Goal: Transaction & Acquisition: Purchase product/service

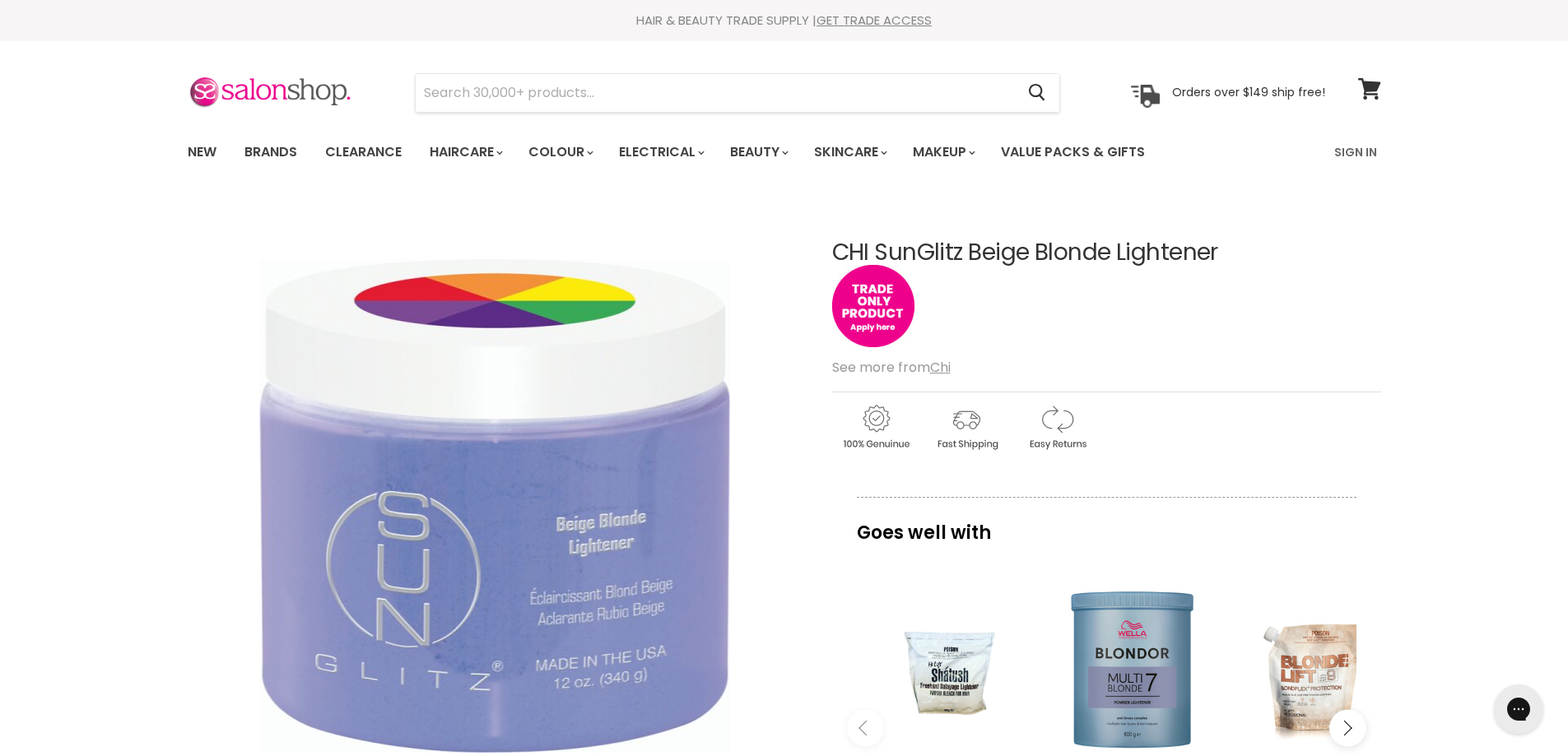
click at [491, 529] on img "CHI SunGlitz Beige Blonde Lightener image. Click or Scroll to Zoom." at bounding box center [493, 505] width 470 height 493
click at [939, 365] on u "Chi" at bounding box center [940, 367] width 21 height 19
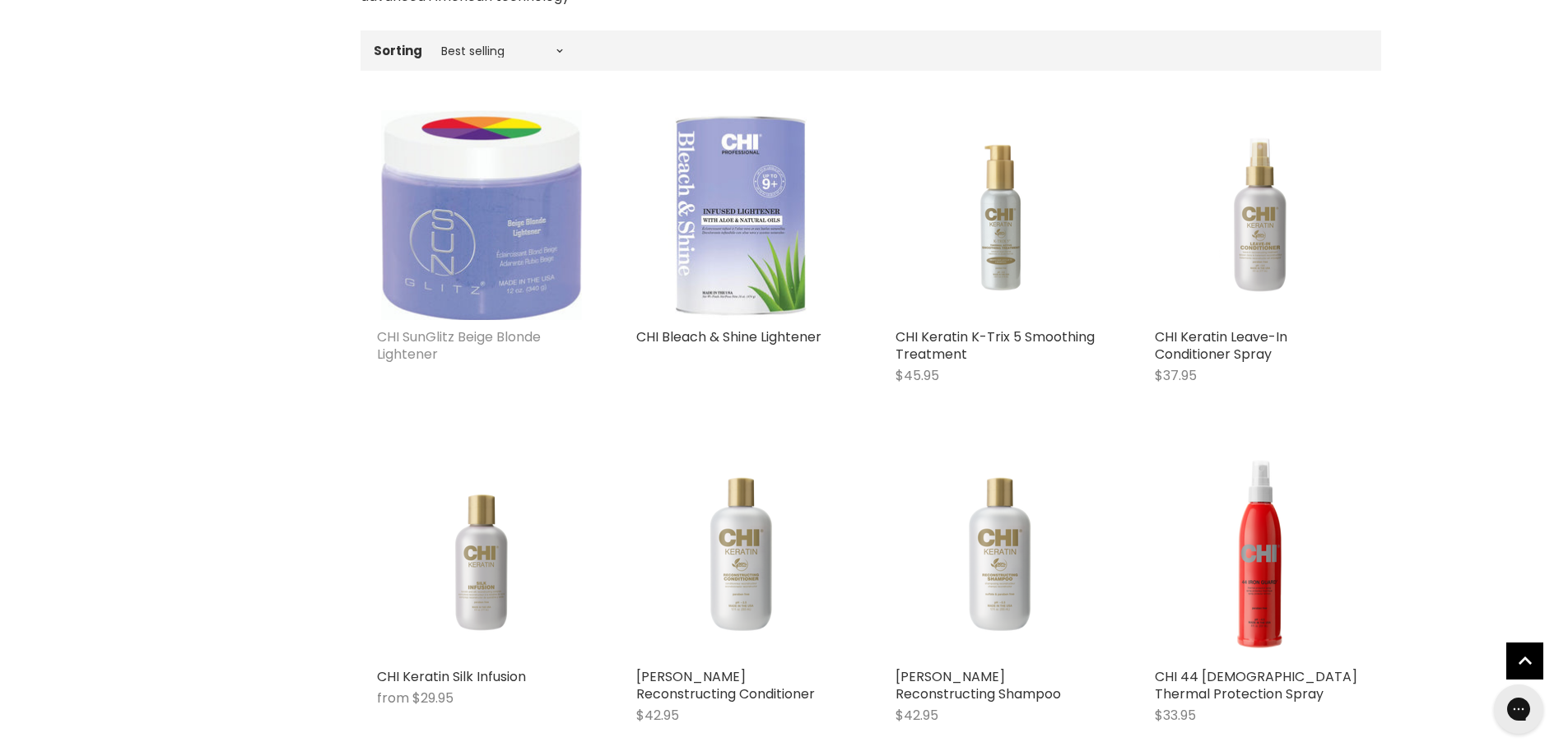
click at [451, 337] on link "CHI SunGlitz Beige Blonde Lightener" at bounding box center [458, 345] width 164 height 36
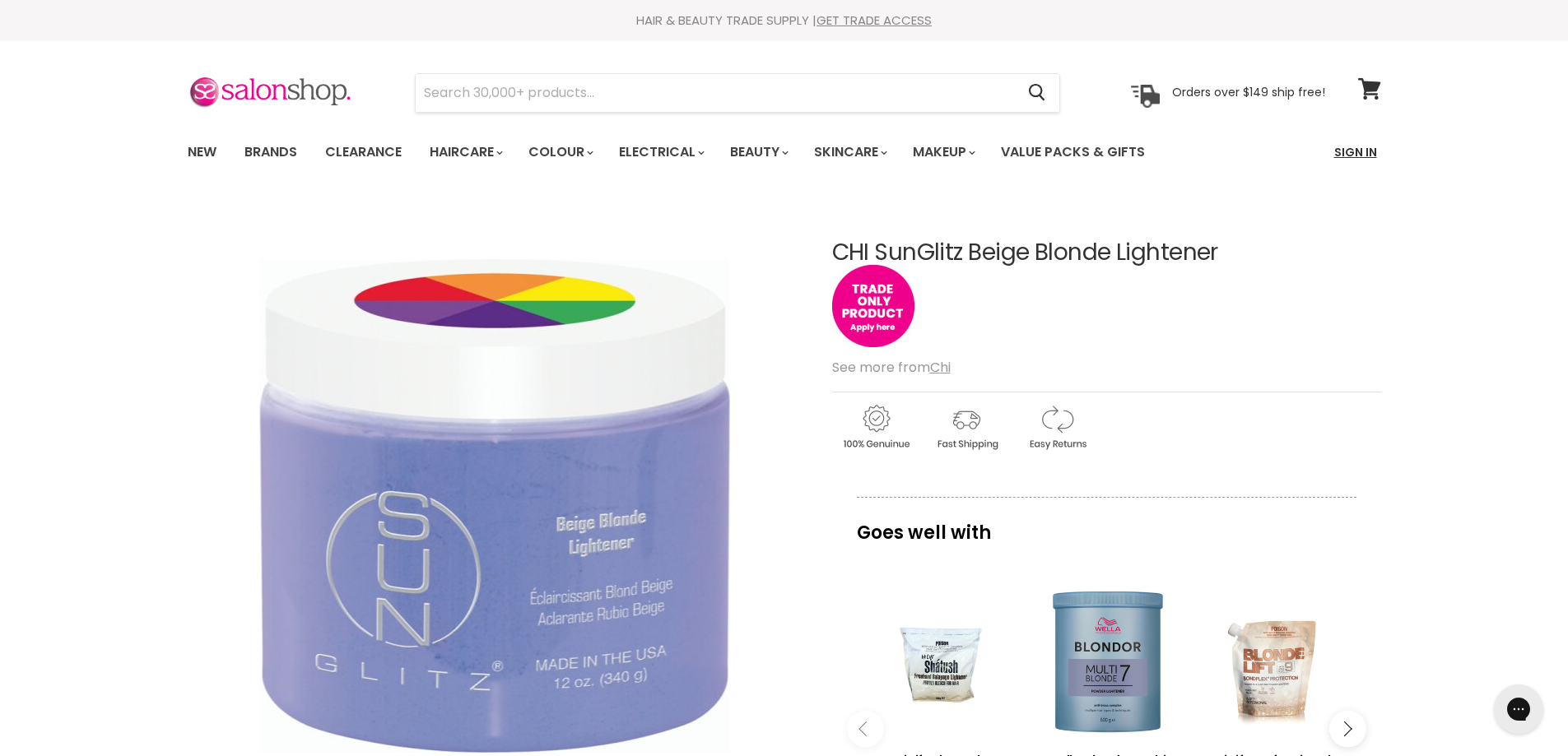
click at [1354, 149] on link "Sign In" at bounding box center [1355, 152] width 63 height 34
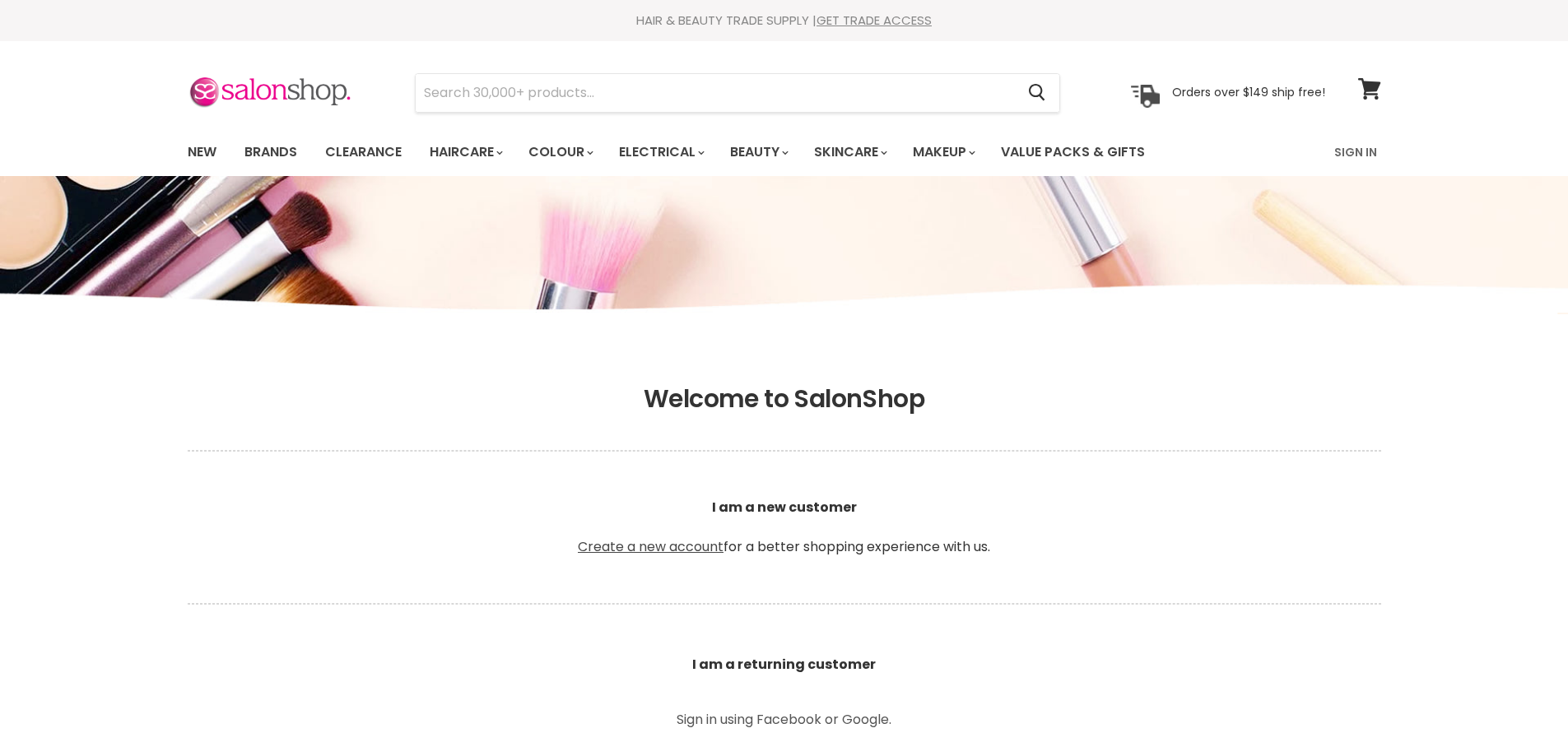
click at [664, 543] on link "Create a new account" at bounding box center [650, 547] width 145 height 19
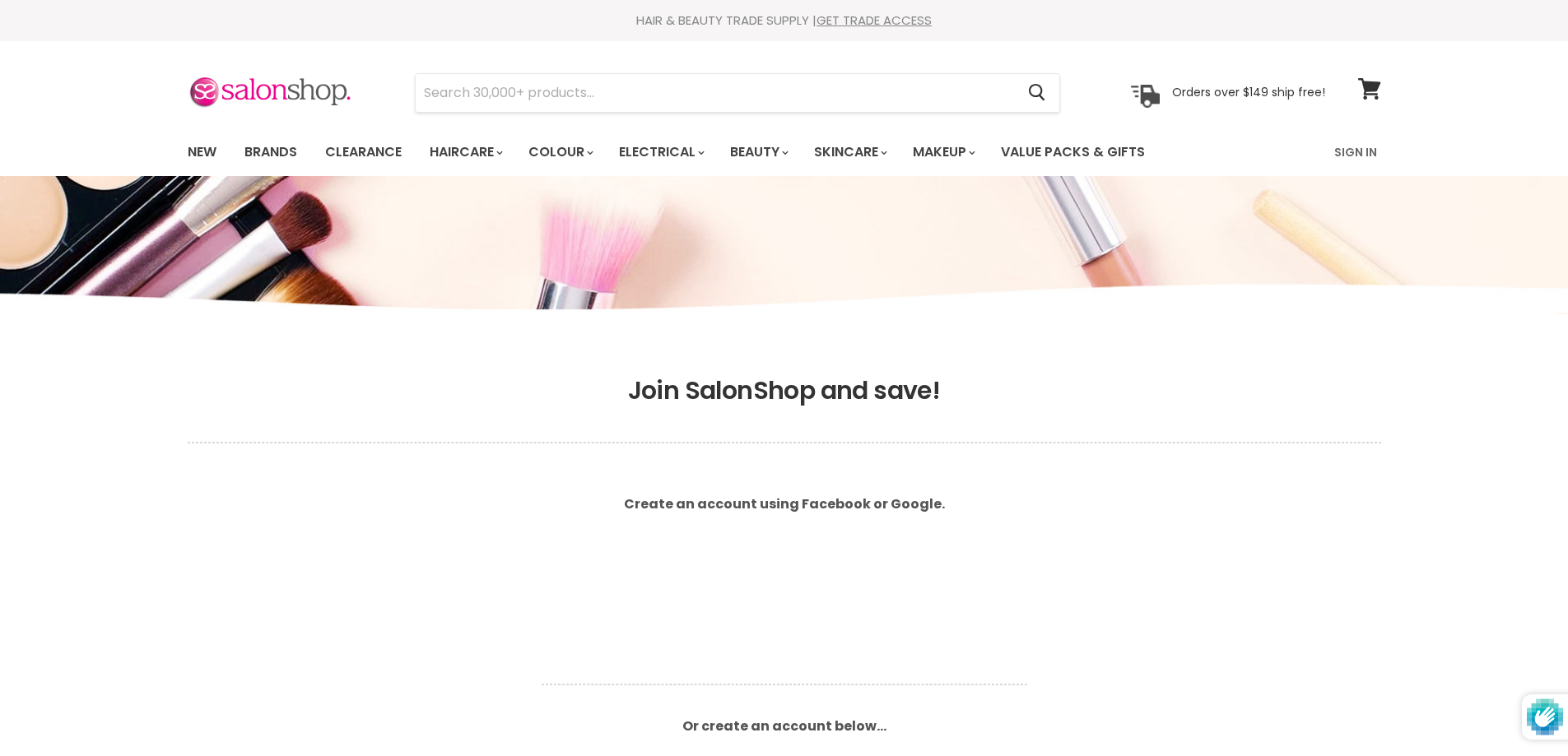
click at [551, 663] on article "Create an account using Facebook or Google. Or create an account below... First…" at bounding box center [784, 722] width 527 height 474
click at [580, 705] on input "First name" at bounding box center [659, 705] width 235 height 41
type input "c"
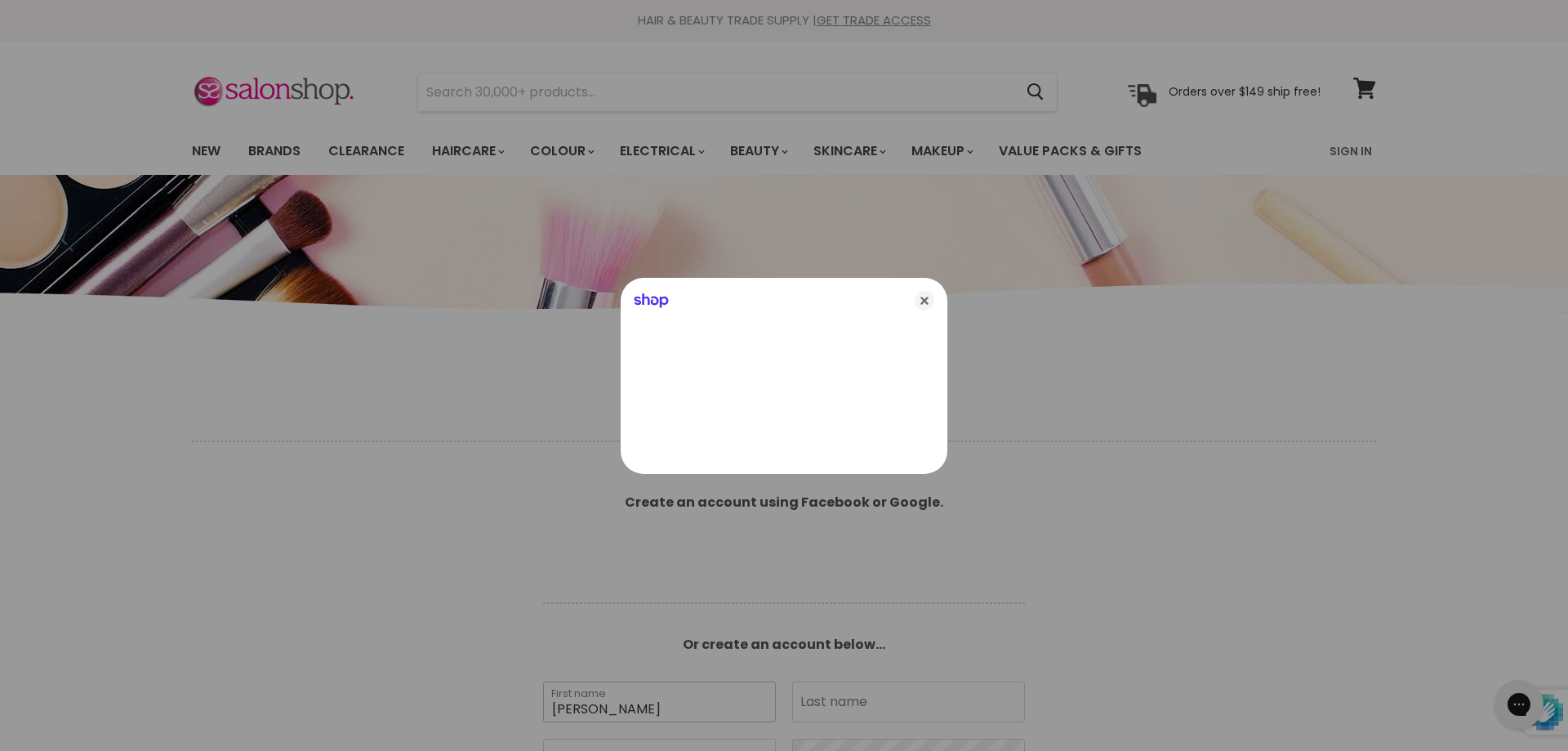
type input "Cathy"
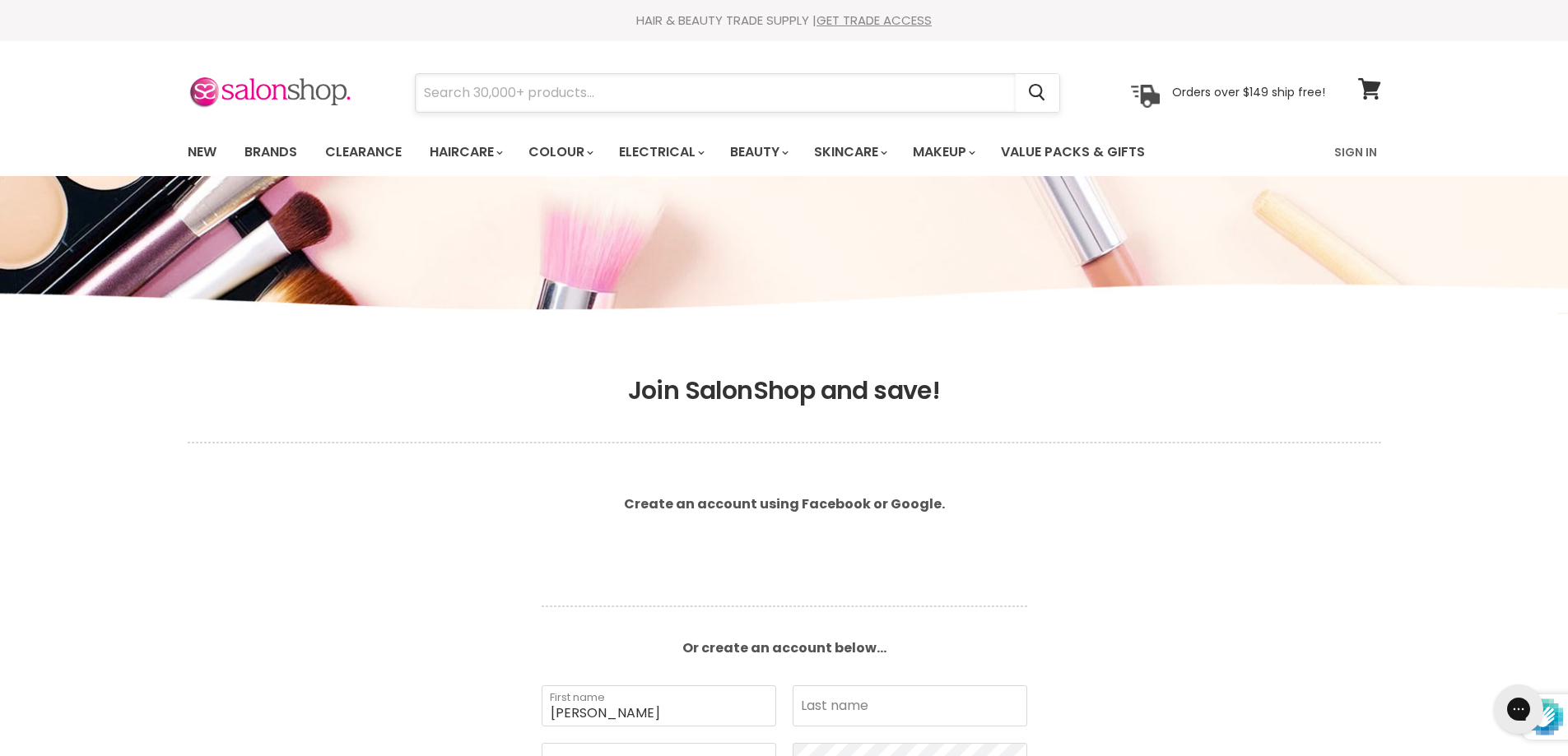
click at [468, 86] on input "Search" at bounding box center [716, 93] width 600 height 38
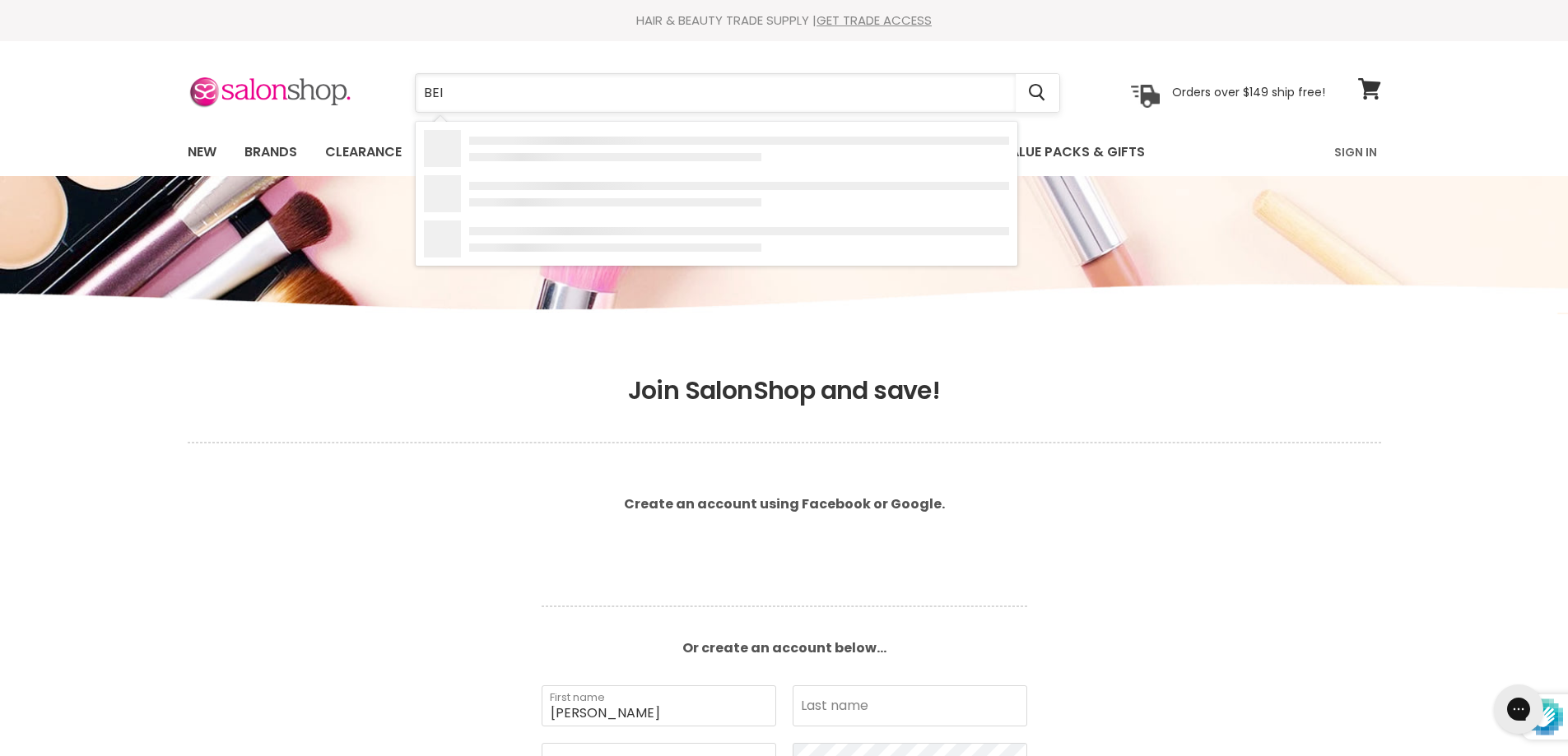
type input "BEIG"
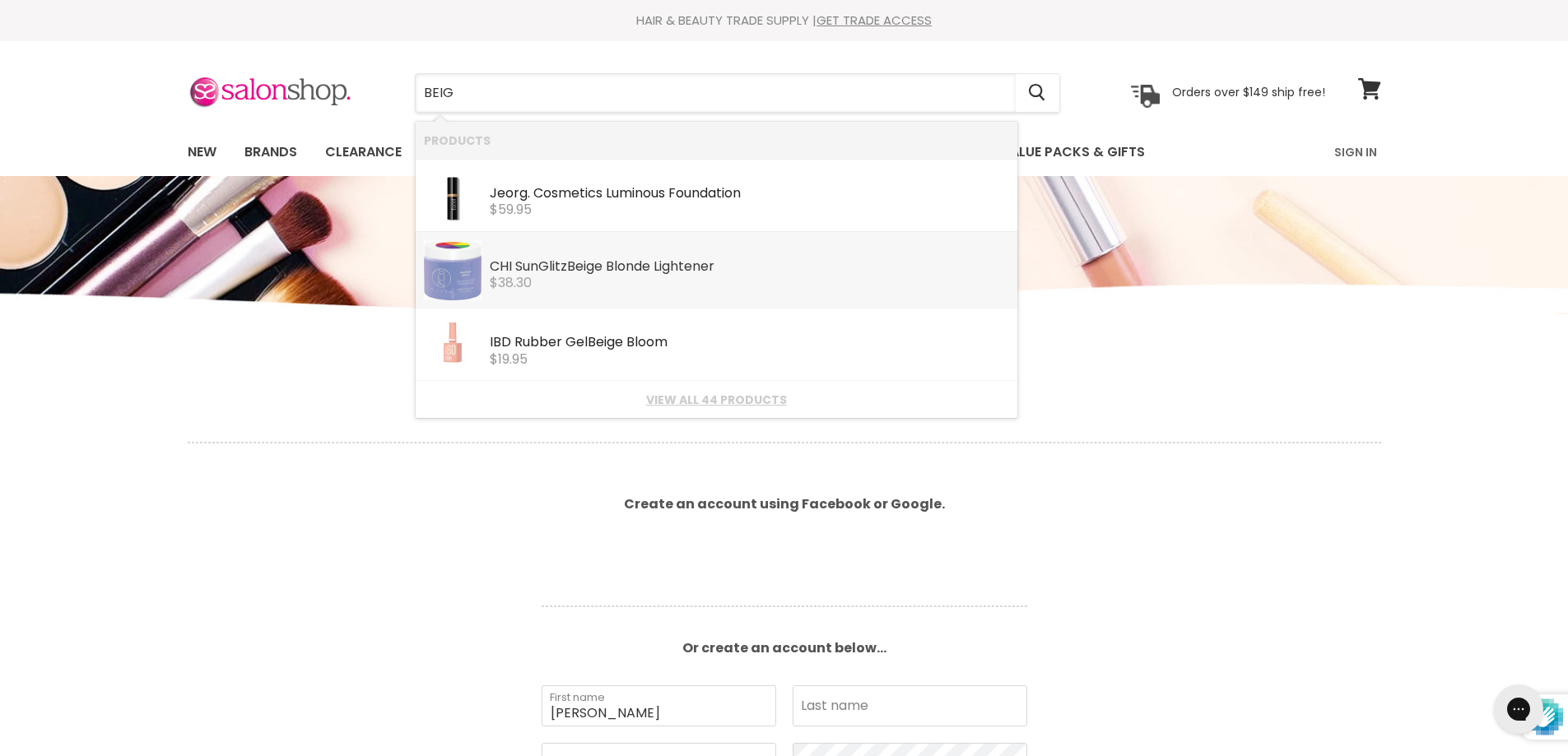
click at [572, 266] on b "Beig" at bounding box center [580, 266] width 28 height 19
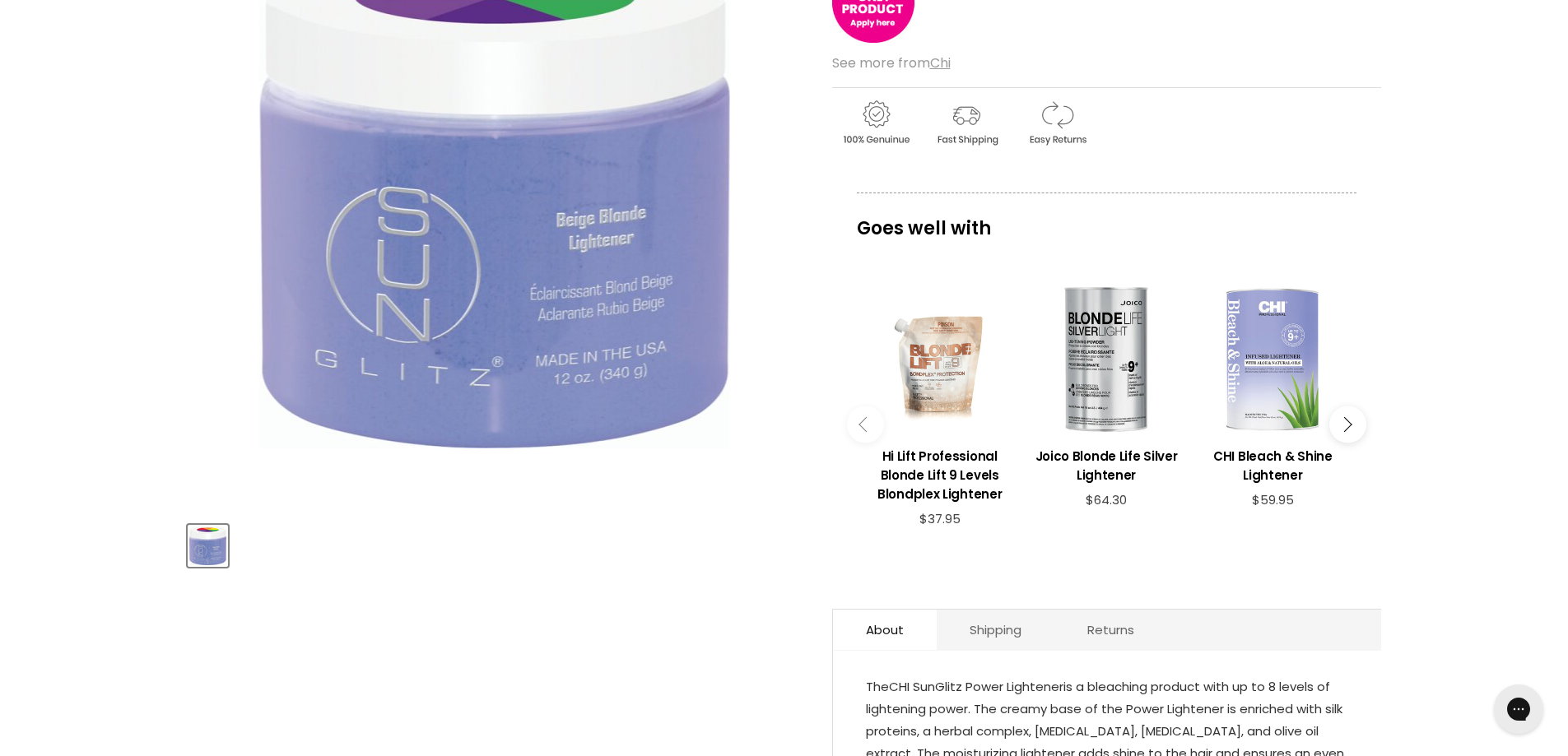
scroll to position [83, 0]
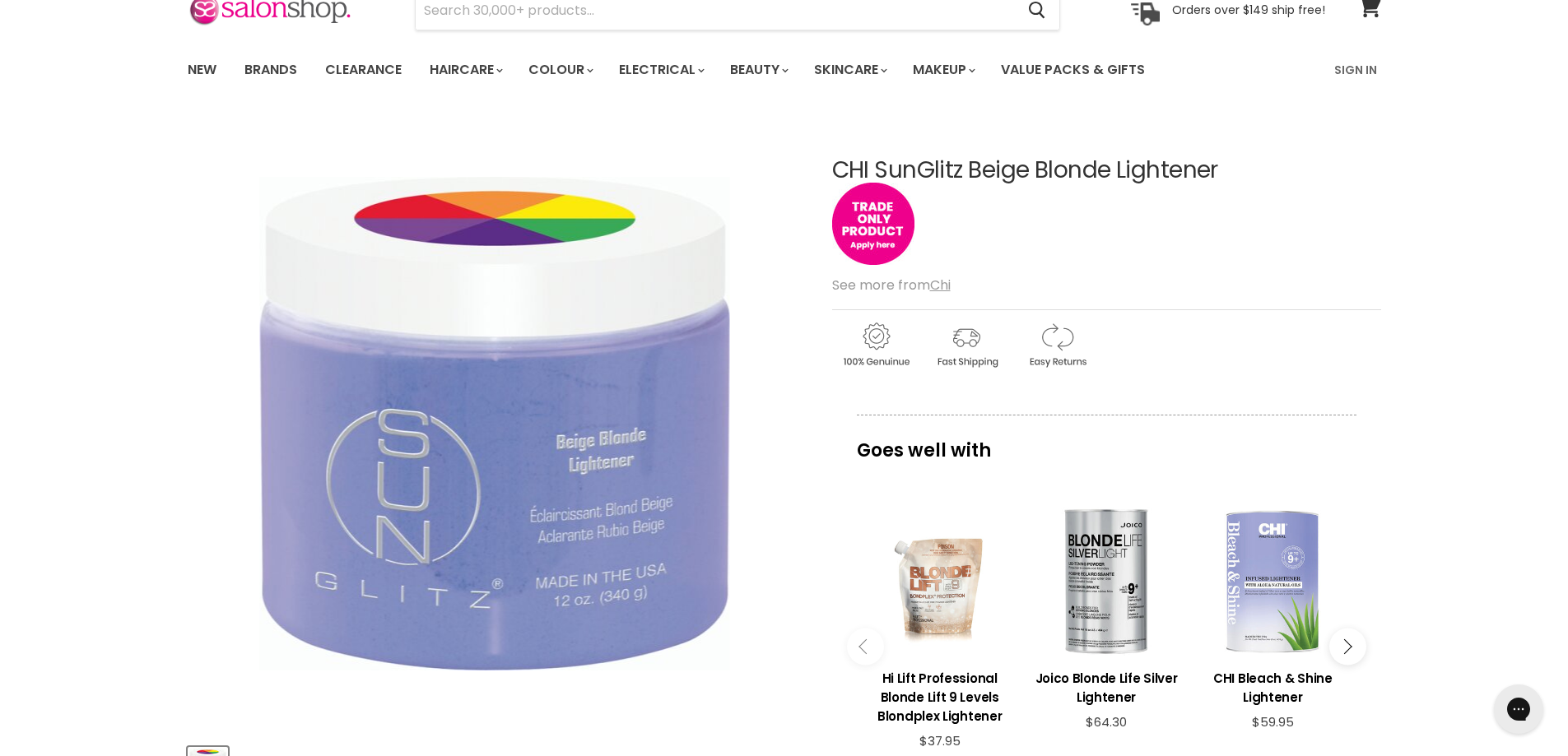
click at [574, 375] on img "CHI SunGlitz Beige Blonde Lightener image. Click or Scroll to Zoom." at bounding box center [493, 423] width 470 height 493
click at [874, 226] on img "Main content" at bounding box center [873, 224] width 83 height 83
